Goal: Task Accomplishment & Management: Use online tool/utility

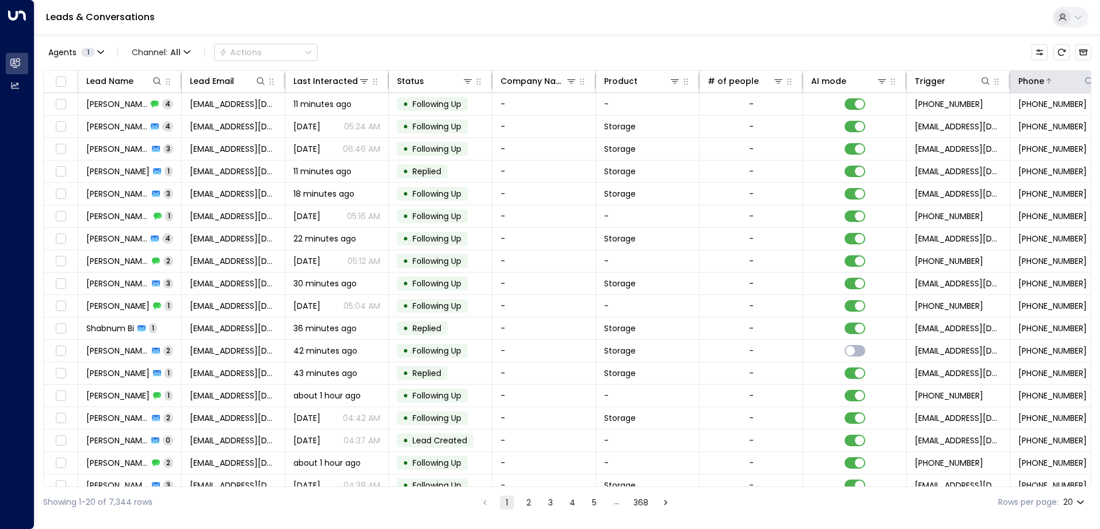
click at [1066, 81] on div at bounding box center [1069, 81] width 51 height 12
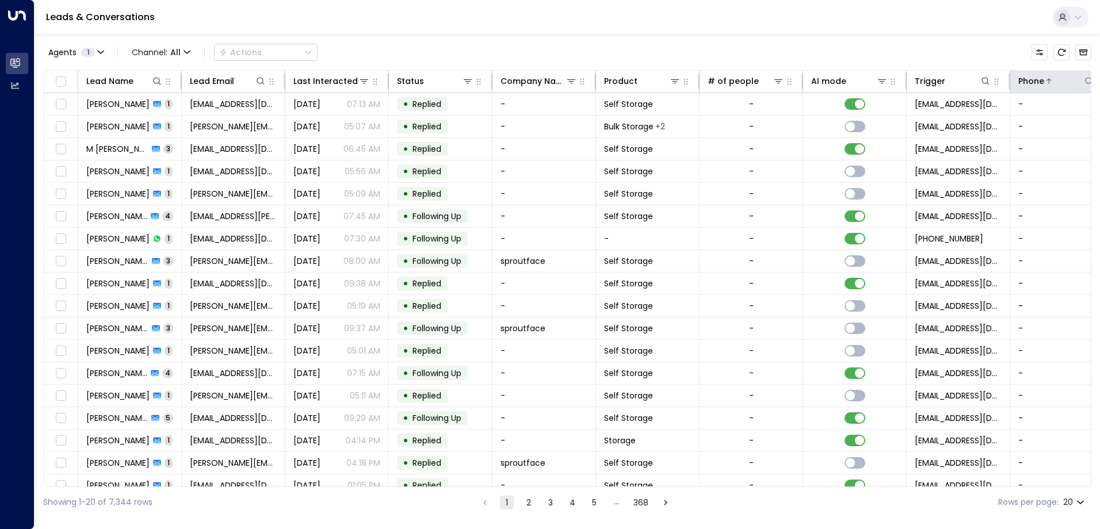
click at [1074, 80] on div at bounding box center [1069, 81] width 51 height 12
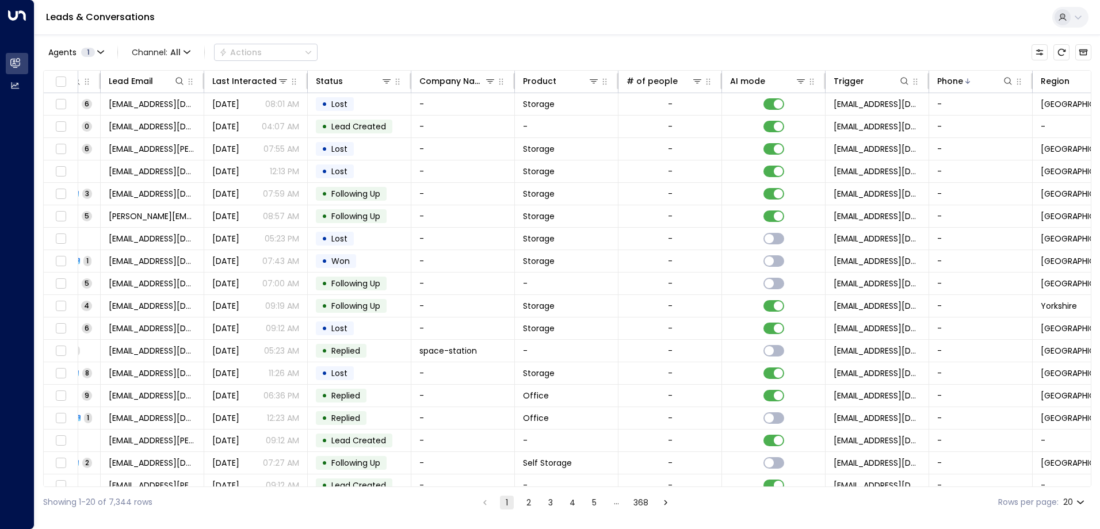
scroll to position [0, 148]
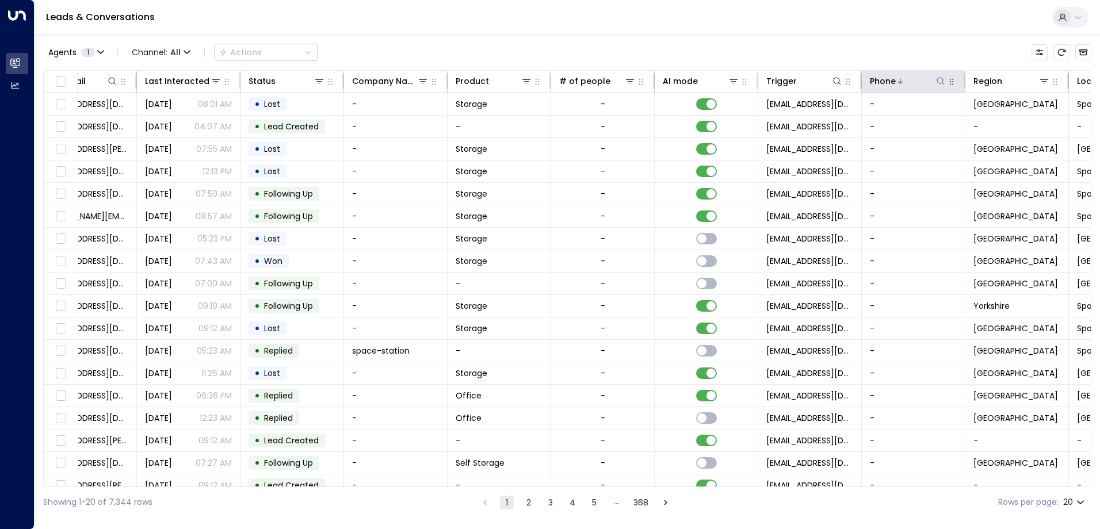
click at [939, 86] on button at bounding box center [941, 81] width 12 height 12
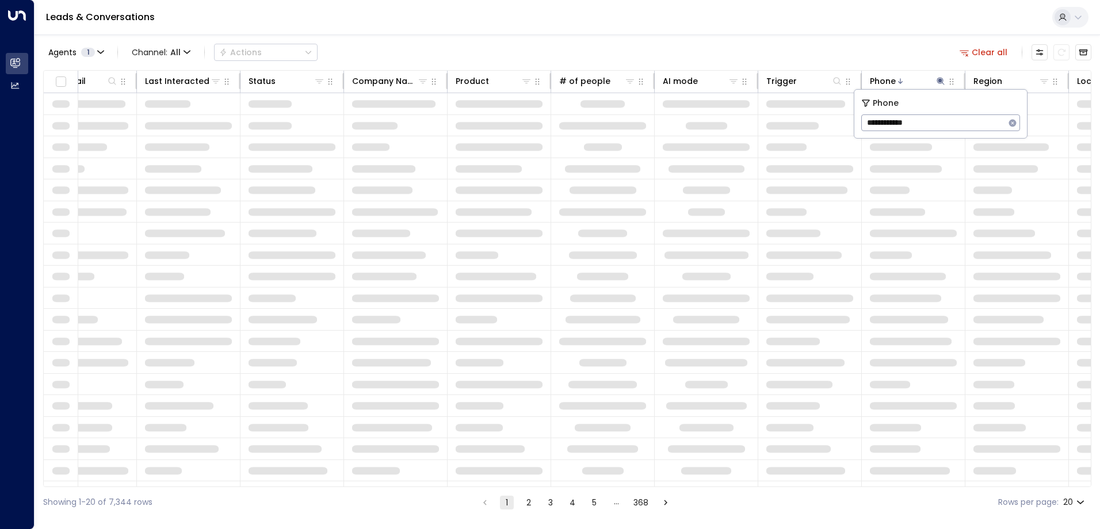
type input "**********"
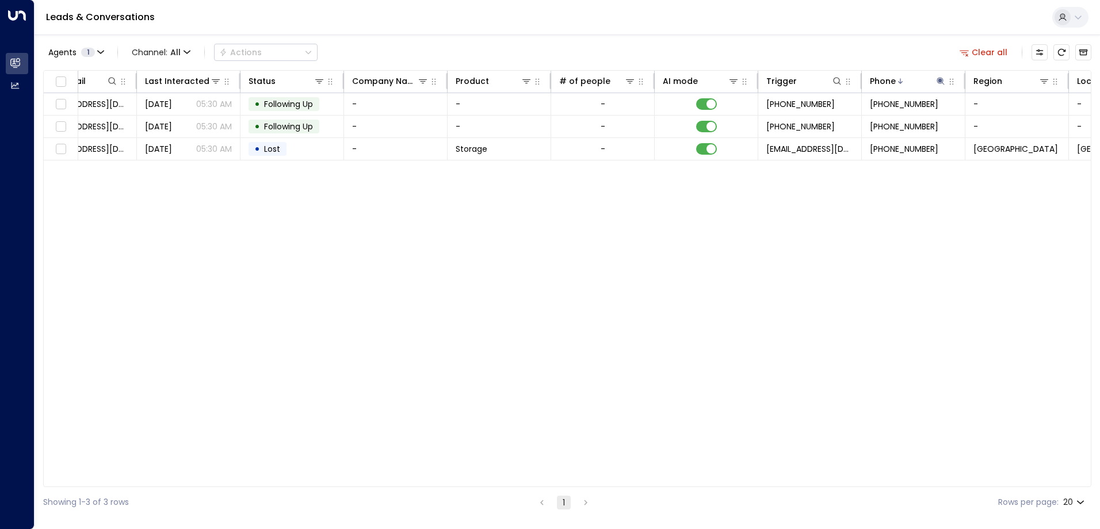
click at [498, 352] on div "Lead Name Lead Email Last Interacted Status Company Name Product # of people AI…" at bounding box center [567, 278] width 1049 height 417
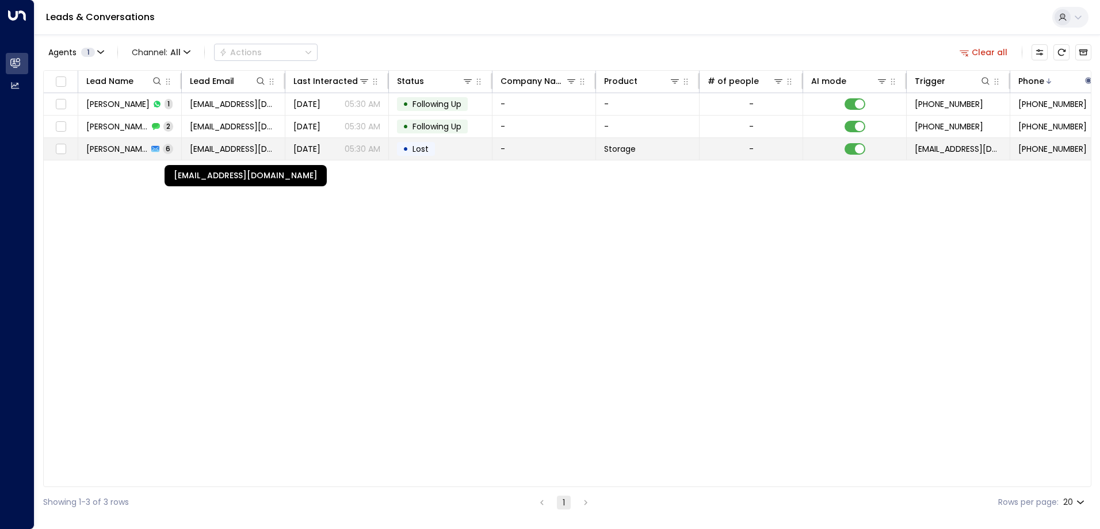
click at [222, 146] on span "[EMAIL_ADDRESS][DOMAIN_NAME]" at bounding box center [233, 149] width 87 height 12
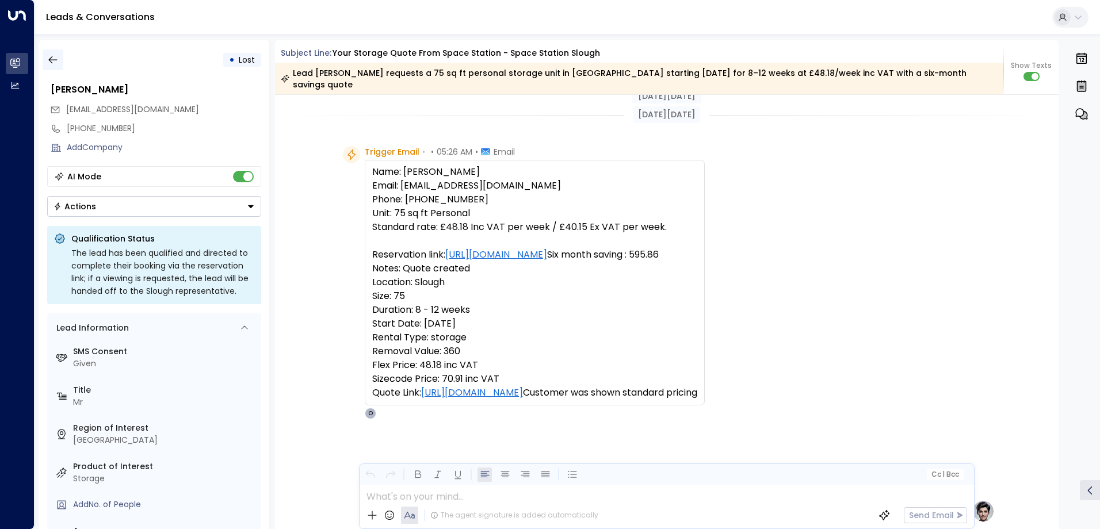
click at [57, 62] on icon "button" at bounding box center [53, 60] width 12 height 12
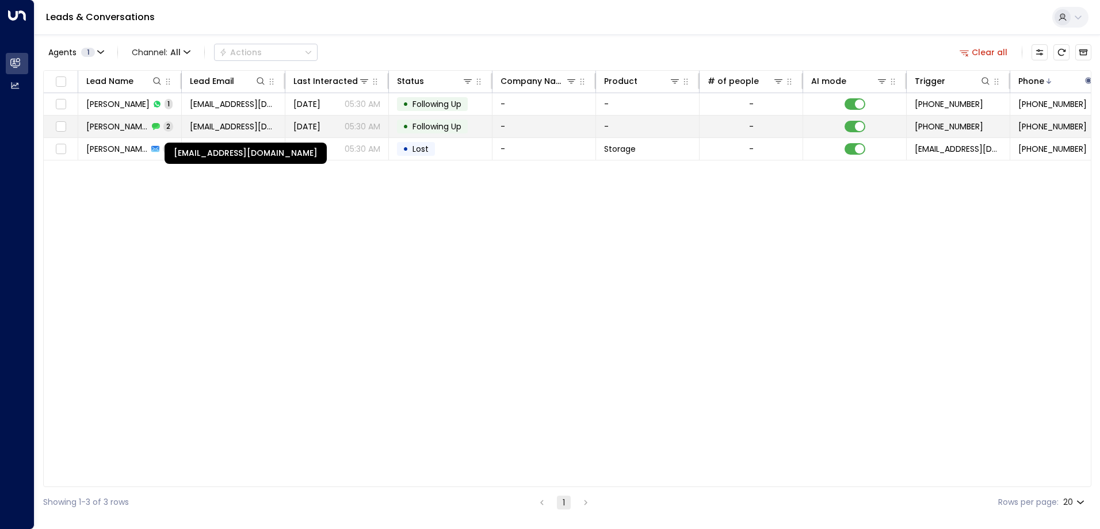
click at [212, 129] on span "[EMAIL_ADDRESS][DOMAIN_NAME]" at bounding box center [233, 127] width 87 height 12
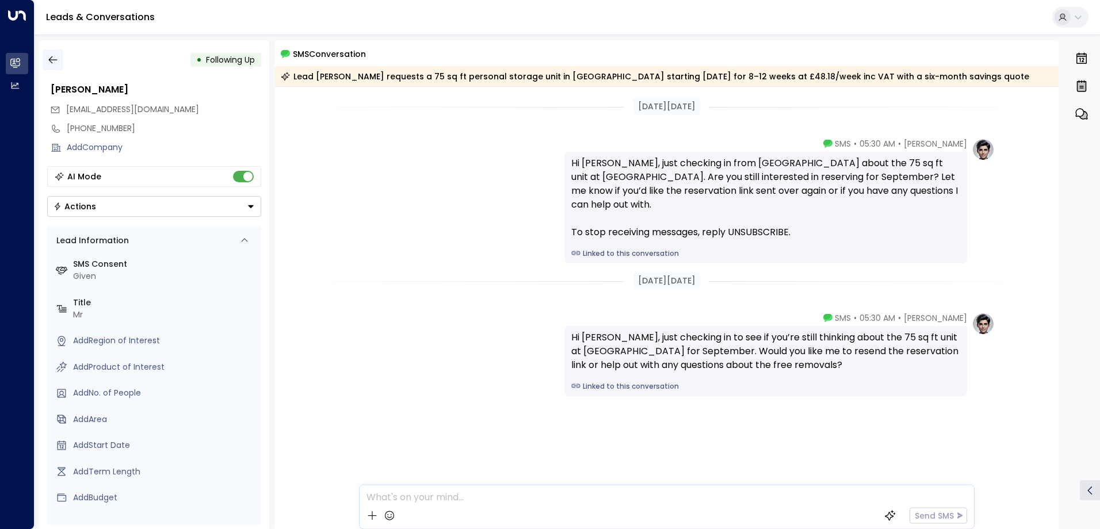
click at [55, 62] on icon "button" at bounding box center [53, 60] width 12 height 12
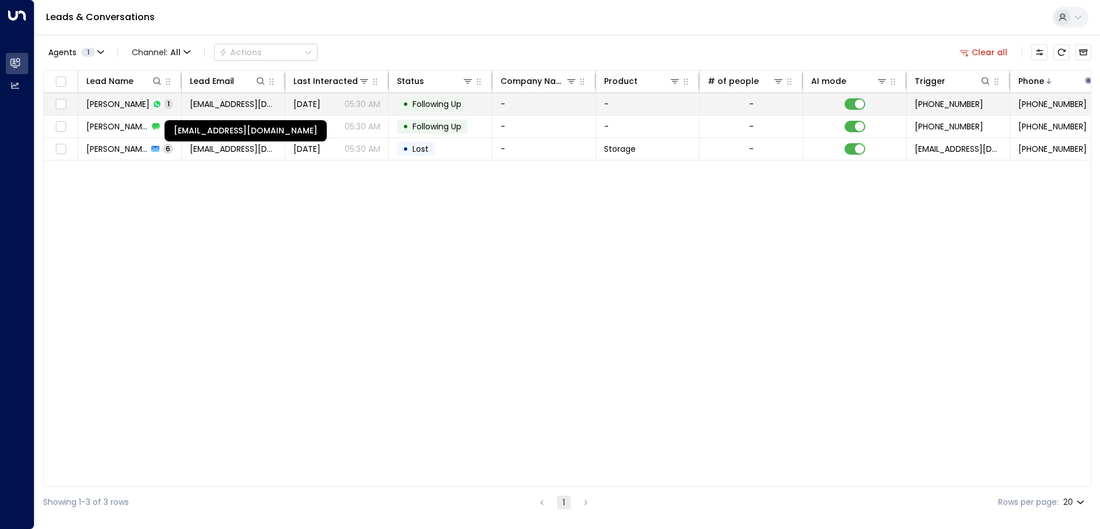
click at [216, 107] on span "[EMAIL_ADDRESS][DOMAIN_NAME]" at bounding box center [233, 104] width 87 height 12
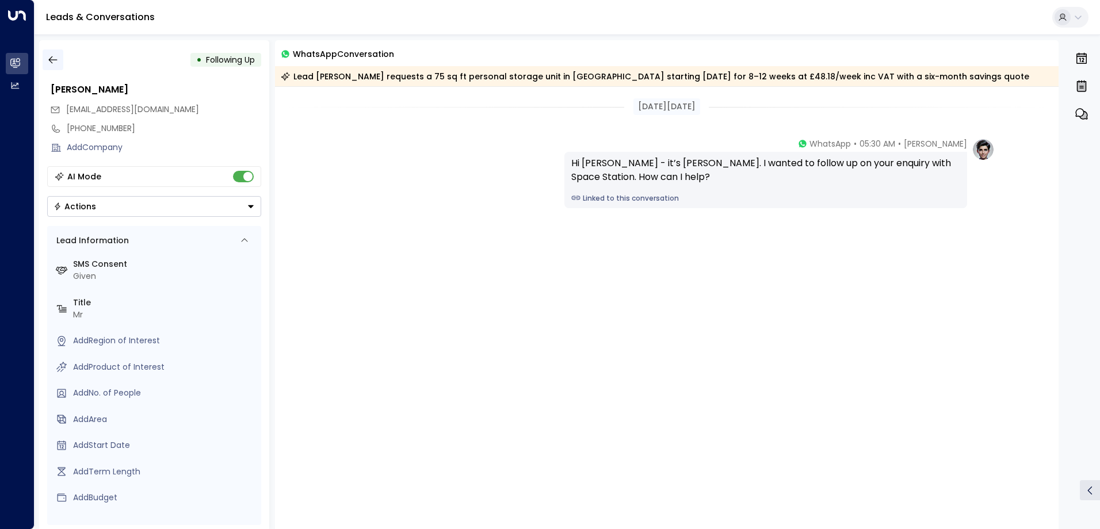
click at [55, 59] on icon "button" at bounding box center [53, 60] width 12 height 12
